Goal: Contribute content: Contribute content

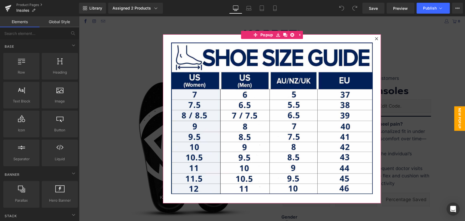
click at [375, 38] on icon at bounding box center [376, 38] width 3 height 3
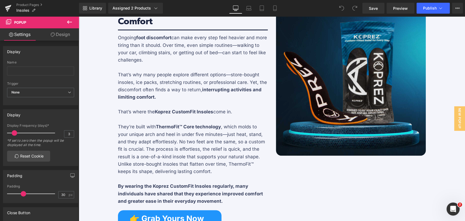
scroll to position [545, 0]
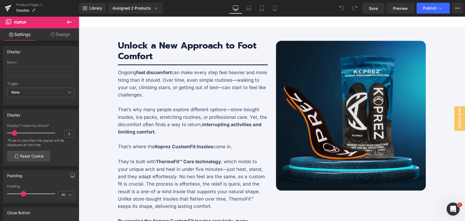
click at [317, 115] on img at bounding box center [351, 116] width 150 height 150
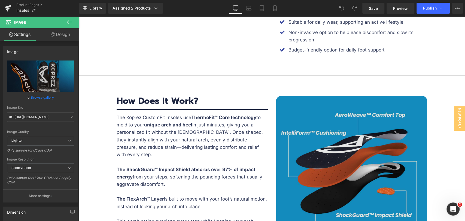
scroll to position [1120, 0]
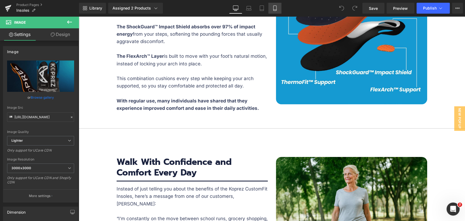
click at [279, 8] on link "Mobile" at bounding box center [274, 8] width 13 height 11
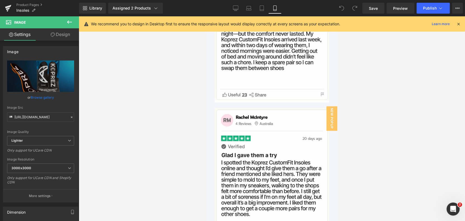
scroll to position [2937, 0]
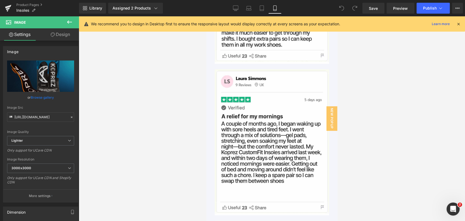
click at [262, 143] on icon at bounding box center [263, 142] width 3 height 3
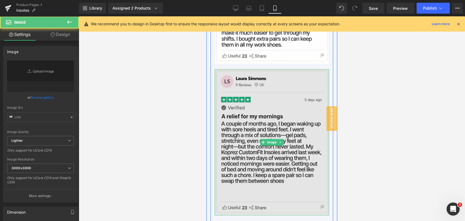
click at [267, 107] on img at bounding box center [272, 142] width 114 height 146
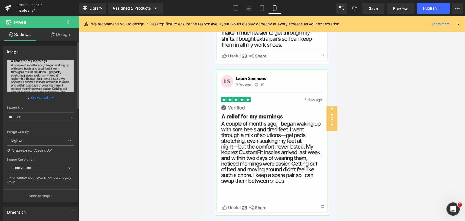
click at [44, 96] on link "Browse gallery" at bounding box center [42, 98] width 23 height 10
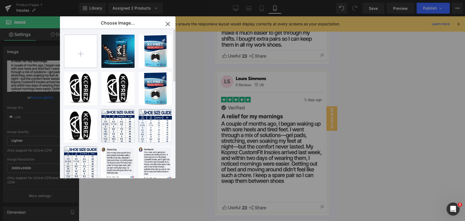
click at [81, 53] on input "file" at bounding box center [80, 51] width 33 height 33
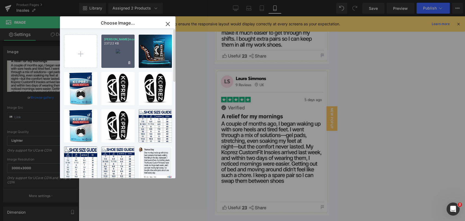
click at [115, 59] on div "[PERSON_NAME]mons.jpg 237.22 KB" at bounding box center [117, 51] width 33 height 33
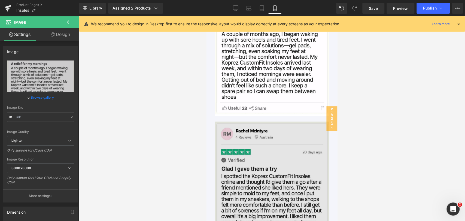
scroll to position [3119, 0]
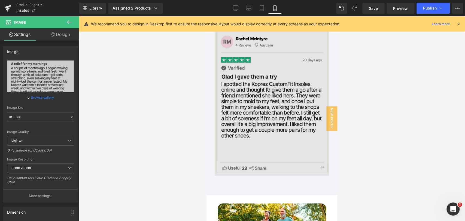
click at [281, 135] on img at bounding box center [272, 102] width 114 height 146
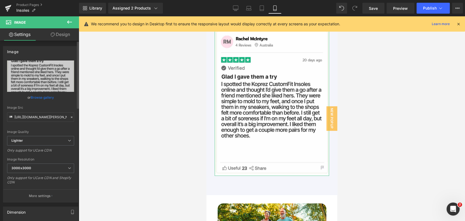
click at [45, 99] on link "Browse gallery" at bounding box center [42, 98] width 23 height 10
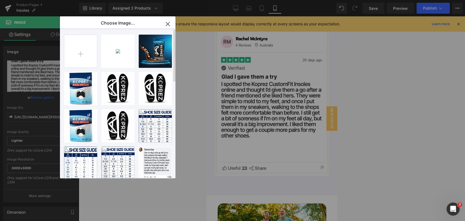
type input "C:\fakepath\[PERSON_NAME].jpg"
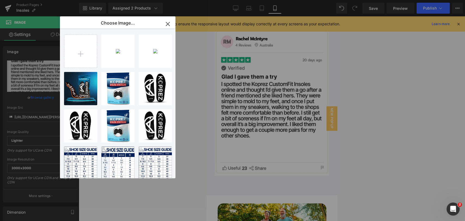
click at [0, 0] on div "[PERSON_NAME] ...tyre.jpg 223.77 KB" at bounding box center [0, 0] width 0 height 0
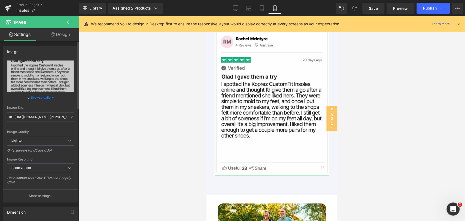
click at [47, 97] on link "Browse gallery" at bounding box center [42, 98] width 23 height 10
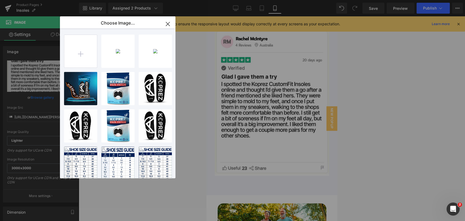
click at [0, 0] on div "[PERSON_NAME] ...tyre.jpg 223.77 KB" at bounding box center [0, 0] width 0 height 0
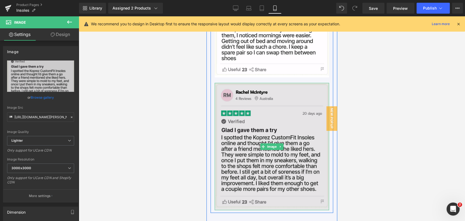
scroll to position [3088, 0]
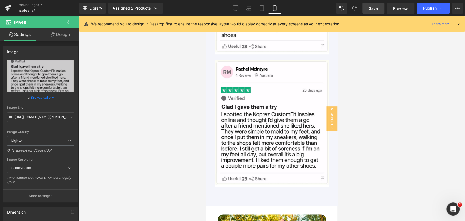
click at [375, 9] on span "Save" at bounding box center [373, 8] width 9 height 6
click at [238, 8] on icon at bounding box center [235, 8] width 5 height 4
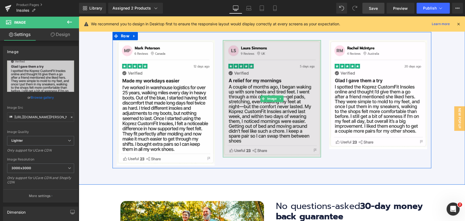
scroll to position [1944, 0]
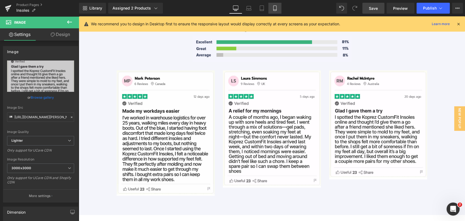
click at [276, 7] on icon at bounding box center [274, 8] width 3 height 5
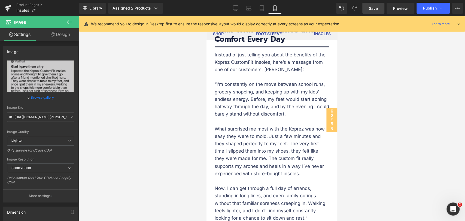
scroll to position [3096, 0]
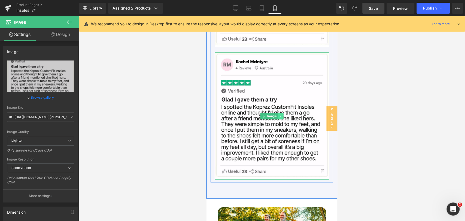
click at [279, 116] on icon at bounding box center [280, 115] width 3 height 3
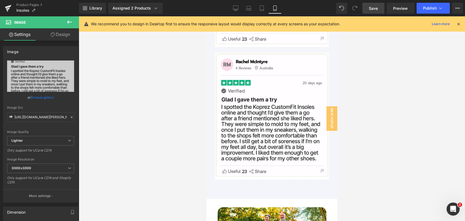
click at [370, 78] on div at bounding box center [272, 118] width 386 height 205
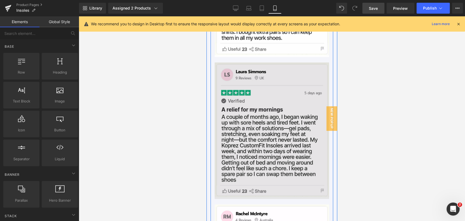
scroll to position [2944, 0]
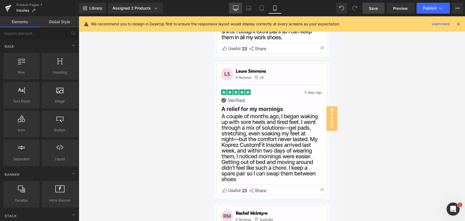
click at [234, 5] on link "Desktop" at bounding box center [235, 8] width 13 height 11
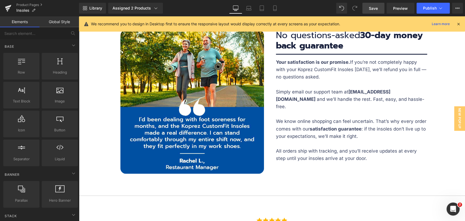
scroll to position [2127, 0]
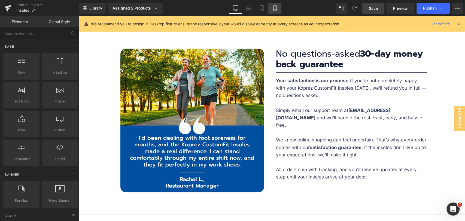
click at [273, 9] on icon at bounding box center [274, 8] width 3 height 5
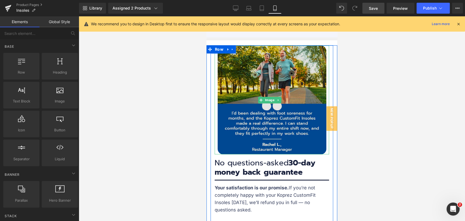
scroll to position [3250, 0]
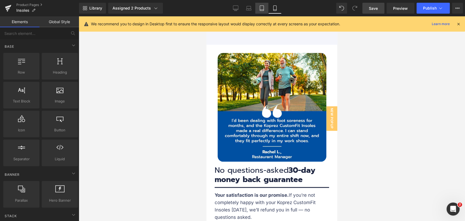
click at [263, 8] on icon at bounding box center [261, 7] width 5 height 5
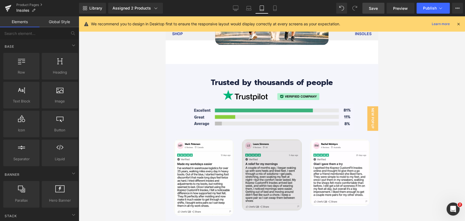
scroll to position [2372, 0]
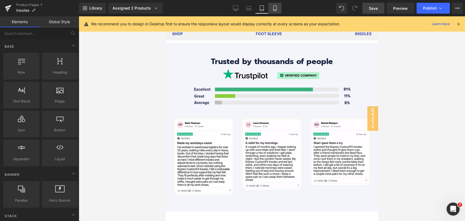
click at [274, 8] on icon at bounding box center [274, 7] width 5 height 5
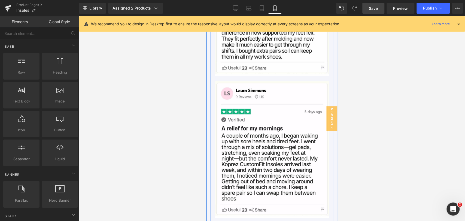
scroll to position [2922, 0]
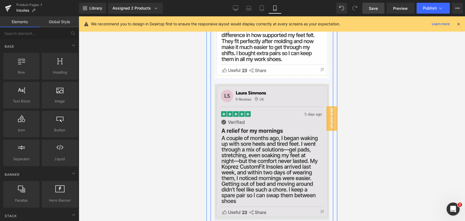
click at [284, 141] on img at bounding box center [272, 152] width 114 height 137
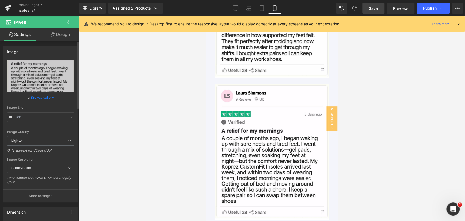
click at [47, 94] on link "Browse gallery" at bounding box center [42, 98] width 23 height 10
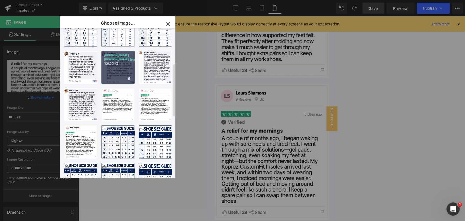
scroll to position [151, 0]
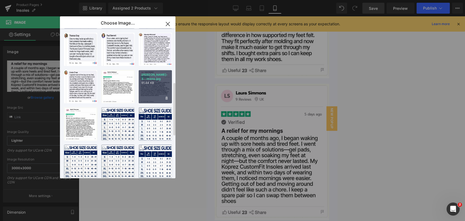
click at [150, 89] on div "[PERSON_NAME]-S...mons.jpg 91.44 KB" at bounding box center [155, 86] width 33 height 33
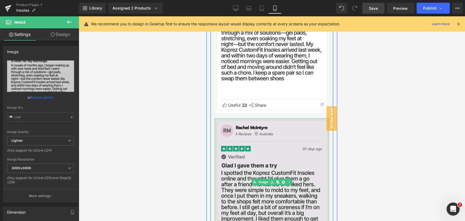
scroll to position [3043, 0]
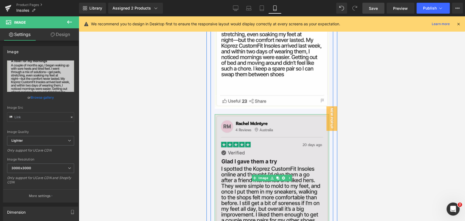
click at [256, 155] on img at bounding box center [272, 177] width 114 height 127
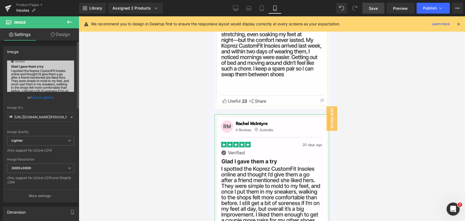
click at [41, 95] on link "Browse gallery" at bounding box center [42, 98] width 23 height 10
click at [41, 0] on div "Image You are previewing how the will restyle your page. You can not edit Eleme…" at bounding box center [232, 0] width 465 height 0
click at [39, 98] on link "Browse gallery" at bounding box center [42, 98] width 23 height 10
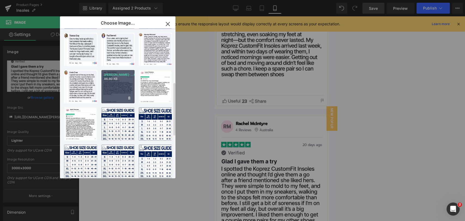
click at [111, 90] on div "[PERSON_NAME]-...tyre.jpg 86.80 KB" at bounding box center [117, 86] width 33 height 33
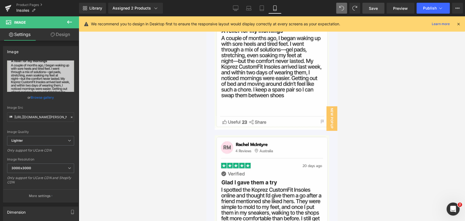
scroll to position [2983, 0]
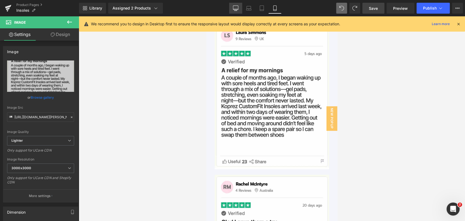
click at [236, 9] on icon at bounding box center [235, 7] width 5 height 5
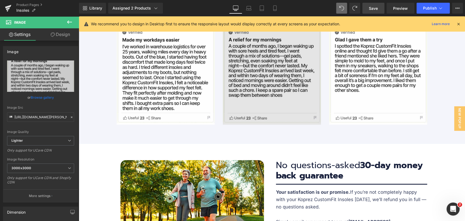
scroll to position [1985, 0]
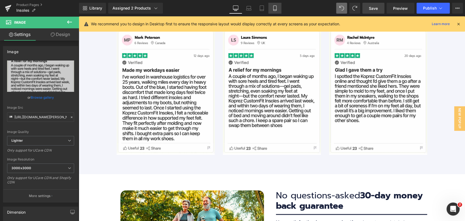
click at [277, 8] on icon at bounding box center [274, 7] width 5 height 5
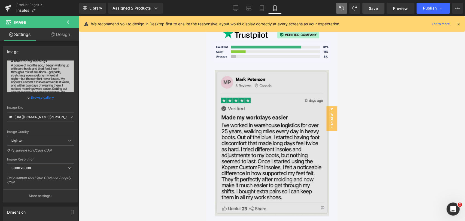
scroll to position [2771, 0]
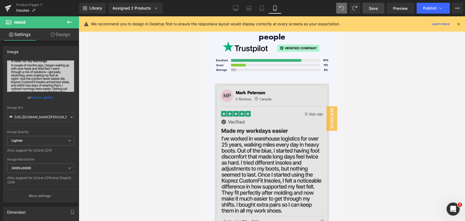
click at [285, 110] on img at bounding box center [272, 156] width 114 height 146
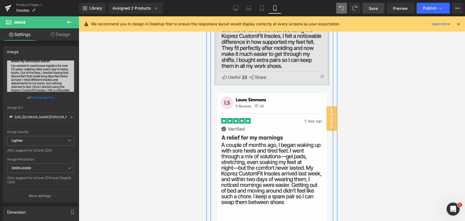
scroll to position [2953, 0]
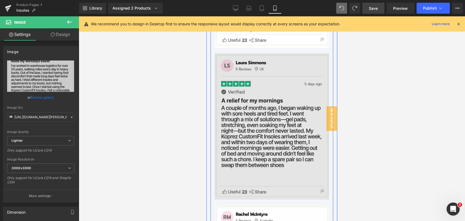
click at [282, 107] on img at bounding box center [272, 126] width 114 height 146
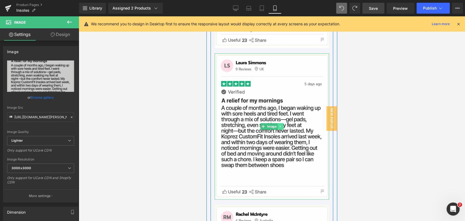
click at [279, 126] on icon at bounding box center [280, 126] width 3 height 3
click at [276, 128] on icon at bounding box center [277, 126] width 3 height 3
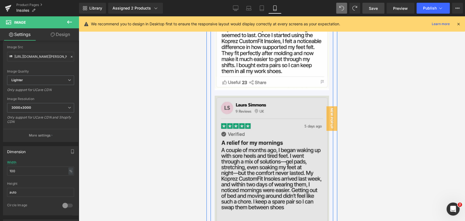
scroll to position [2909, 0]
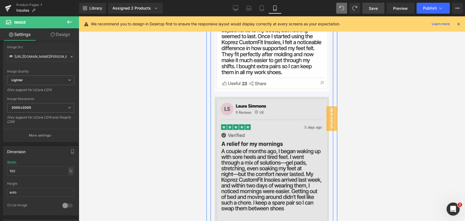
click at [267, 141] on img at bounding box center [272, 170] width 114 height 146
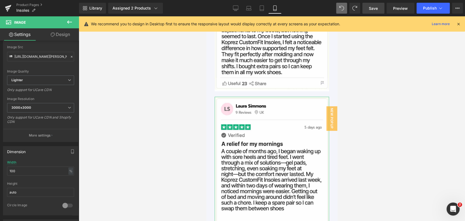
click at [62, 36] on link "Design" at bounding box center [61, 34] width 40 height 12
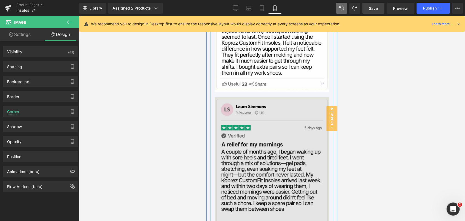
scroll to position [2940, 0]
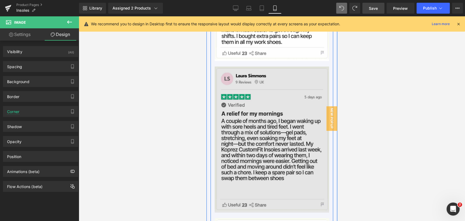
click at [284, 127] on img at bounding box center [272, 139] width 114 height 146
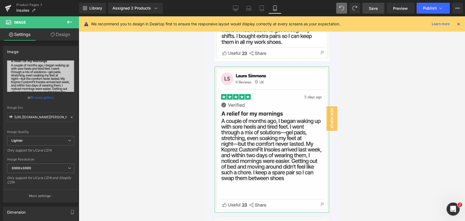
drag, startPoint x: 63, startPoint y: 36, endPoint x: 47, endPoint y: 56, distance: 25.5
click at [63, 36] on link "Design" at bounding box center [61, 34] width 40 height 12
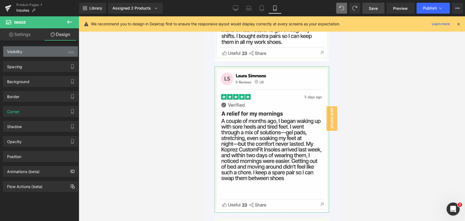
click at [44, 52] on div "Visibility (All)" at bounding box center [40, 51] width 75 height 10
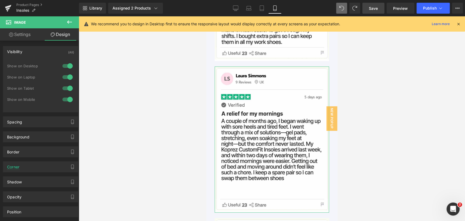
click at [64, 64] on div at bounding box center [67, 66] width 13 height 9
click at [65, 74] on div at bounding box center [67, 77] width 13 height 9
click at [66, 88] on div at bounding box center [67, 88] width 13 height 9
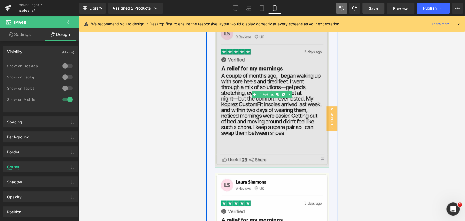
scroll to position [3000, 0]
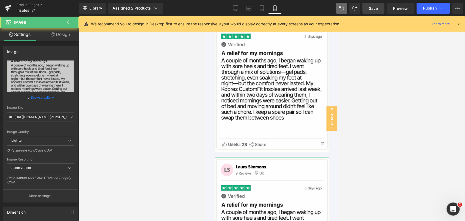
click at [64, 35] on link "Design" at bounding box center [61, 34] width 40 height 12
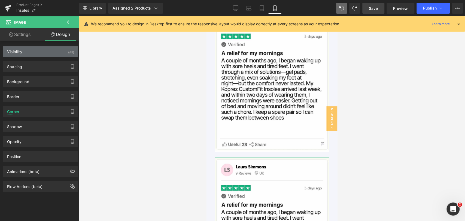
click at [49, 49] on div "Visibility (All)" at bounding box center [40, 51] width 75 height 10
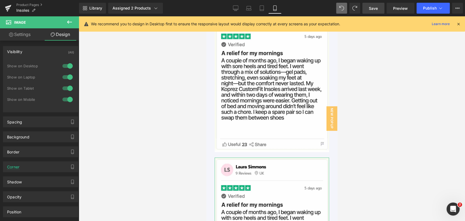
click at [66, 103] on div at bounding box center [67, 99] width 13 height 9
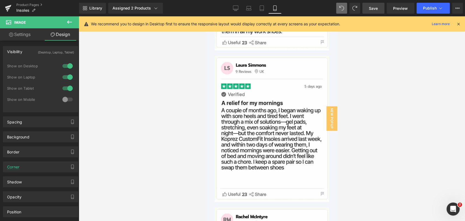
scroll to position [2940, 0]
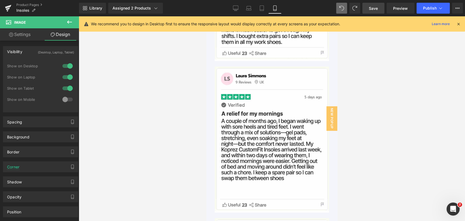
click at [404, 104] on div at bounding box center [272, 118] width 386 height 205
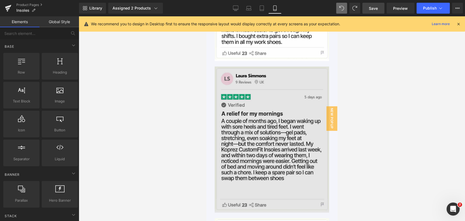
click at [288, 116] on img at bounding box center [272, 139] width 114 height 146
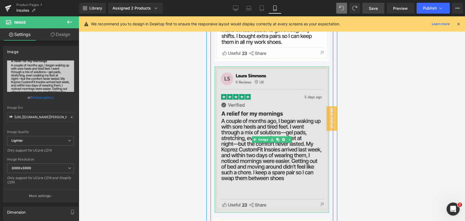
click at [238, 123] on img at bounding box center [272, 139] width 114 height 146
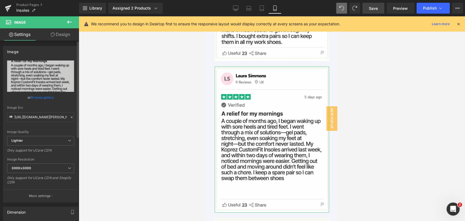
click at [43, 96] on link "Browse gallery" at bounding box center [42, 98] width 23 height 10
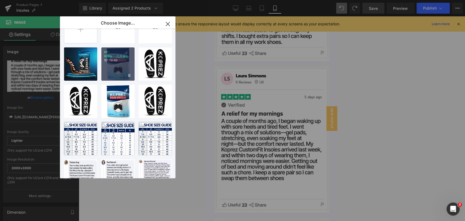
scroll to position [0, 0]
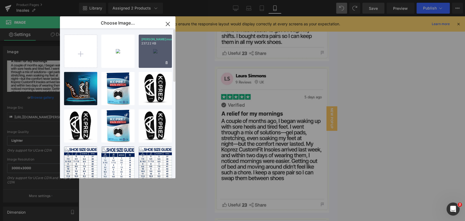
click at [152, 60] on div "[PERSON_NAME]mons.jpg 237.22 KB" at bounding box center [155, 51] width 33 height 33
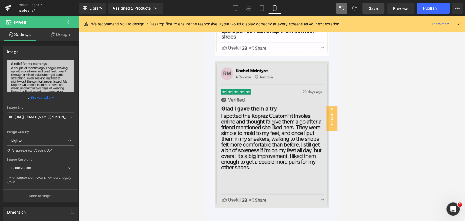
scroll to position [3091, 0]
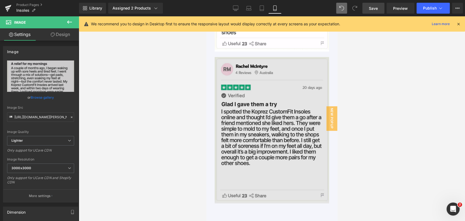
drag, startPoint x: 262, startPoint y: 108, endPoint x: 267, endPoint y: 96, distance: 12.7
click at [262, 108] on img at bounding box center [272, 130] width 114 height 146
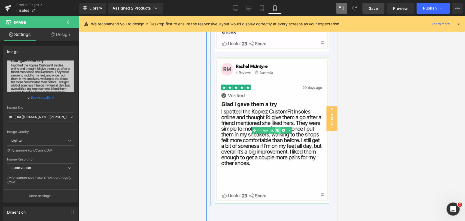
click at [276, 132] on icon at bounding box center [277, 130] width 3 height 3
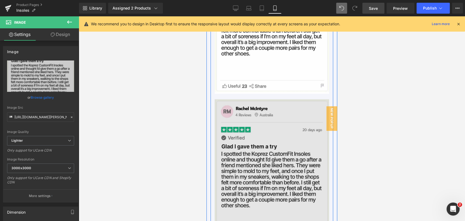
scroll to position [3173, 0]
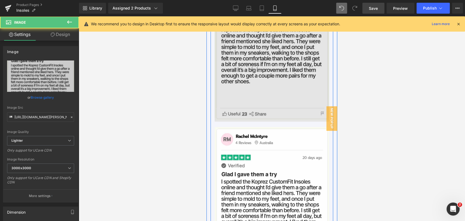
click at [272, 107] on img at bounding box center [272, 48] width 114 height 146
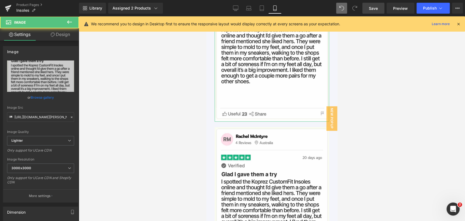
click at [64, 35] on link "Design" at bounding box center [61, 34] width 40 height 12
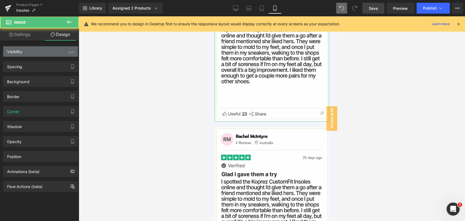
click at [57, 51] on div "Visibility (All)" at bounding box center [40, 51] width 75 height 10
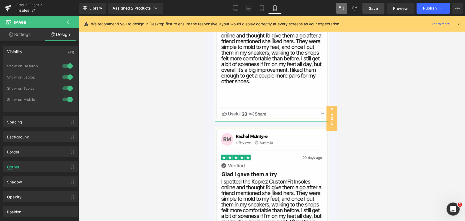
drag, startPoint x: 63, startPoint y: 63, endPoint x: 64, endPoint y: 66, distance: 2.9
click at [63, 63] on div at bounding box center [67, 66] width 13 height 9
click at [65, 75] on div at bounding box center [67, 77] width 13 height 9
click at [65, 88] on div at bounding box center [67, 88] width 13 height 9
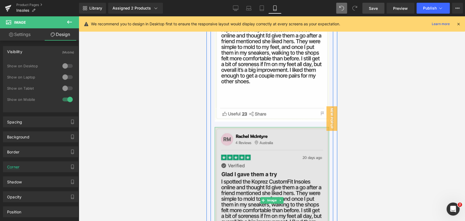
click at [265, 148] on img at bounding box center [272, 200] width 114 height 146
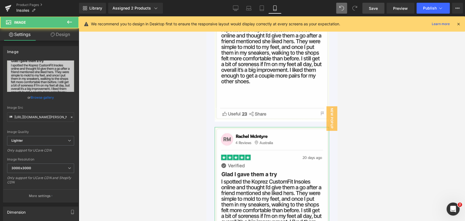
click at [61, 32] on link "Design" at bounding box center [61, 34] width 40 height 12
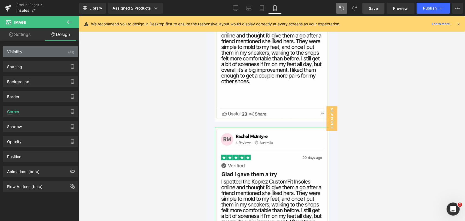
click at [58, 53] on div "Visibility (All)" at bounding box center [40, 51] width 75 height 10
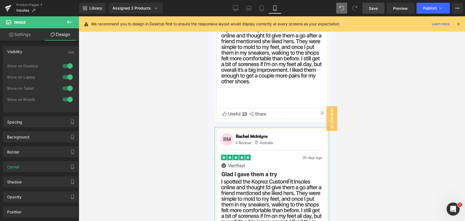
click at [62, 97] on div at bounding box center [67, 99] width 13 height 9
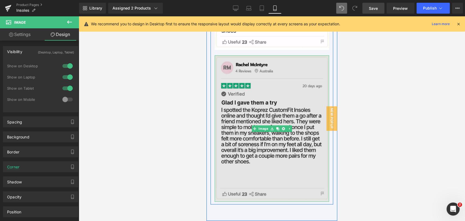
scroll to position [3082, 0]
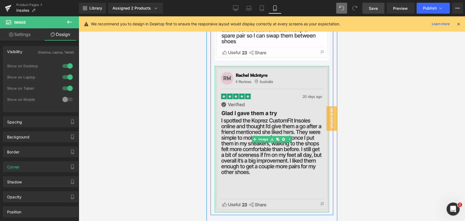
click at [276, 123] on img at bounding box center [272, 139] width 114 height 146
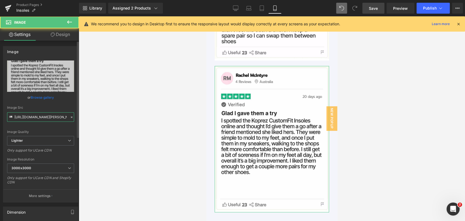
click at [44, 114] on input "[URL][DOMAIN_NAME][PERSON_NAME]" at bounding box center [40, 117] width 67 height 10
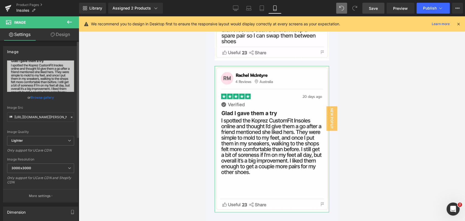
click at [46, 94] on link "Browse gallery" at bounding box center [42, 98] width 23 height 10
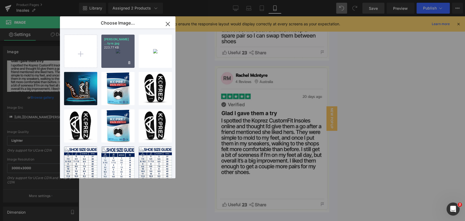
click at [113, 56] on div "[PERSON_NAME] ...tyre.jpg 223.77 KB" at bounding box center [117, 51] width 33 height 33
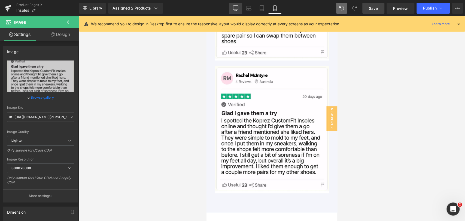
click at [236, 6] on icon at bounding box center [235, 7] width 5 height 5
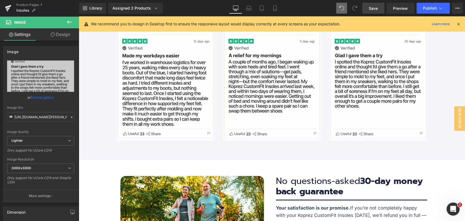
scroll to position [1968, 0]
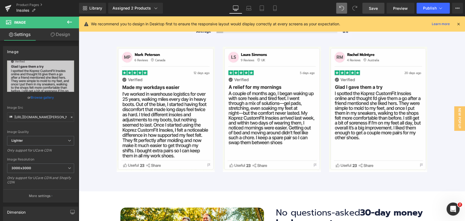
click at [372, 10] on span "Save" at bounding box center [373, 8] width 9 height 6
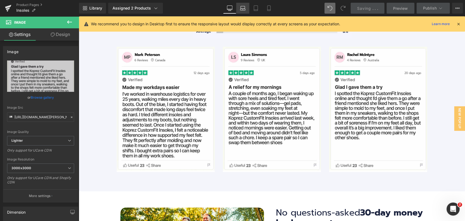
drag, startPoint x: 246, startPoint y: 12, endPoint x: 246, endPoint y: 8, distance: 4.4
click at [246, 11] on link "Laptop" at bounding box center [242, 8] width 13 height 11
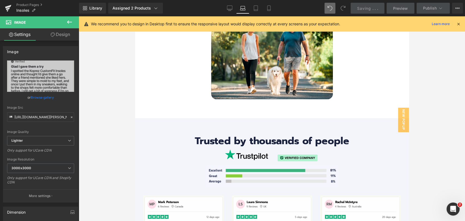
scroll to position [0, 0]
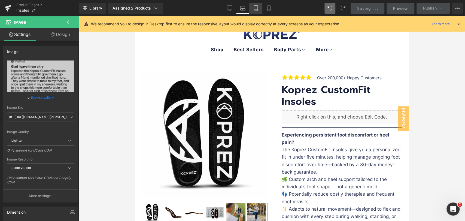
click at [255, 7] on icon at bounding box center [255, 7] width 5 height 5
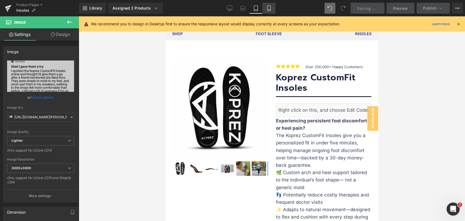
click at [268, 10] on icon at bounding box center [268, 7] width 5 height 5
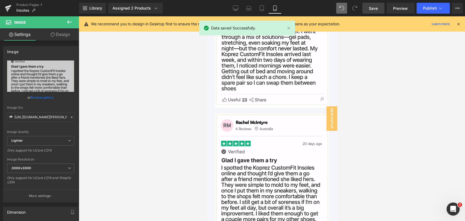
scroll to position [3034, 0]
click at [440, 10] on icon at bounding box center [440, 7] width 5 height 5
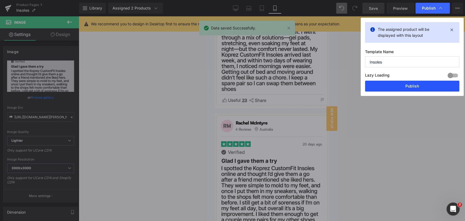
click at [410, 83] on button "Publish" at bounding box center [412, 86] width 94 height 11
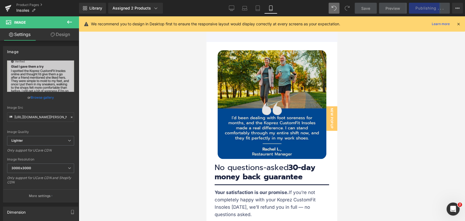
scroll to position [3277, 0]
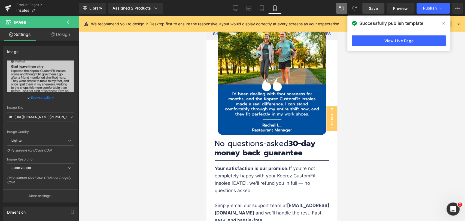
click at [444, 23] on icon at bounding box center [444, 23] width 3 height 4
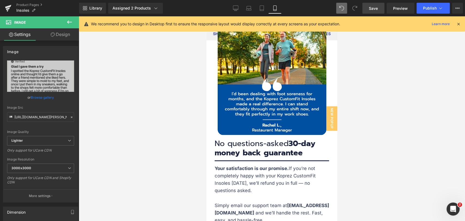
click at [375, 7] on span "Save" at bounding box center [373, 8] width 9 height 6
